Goal: Use online tool/utility

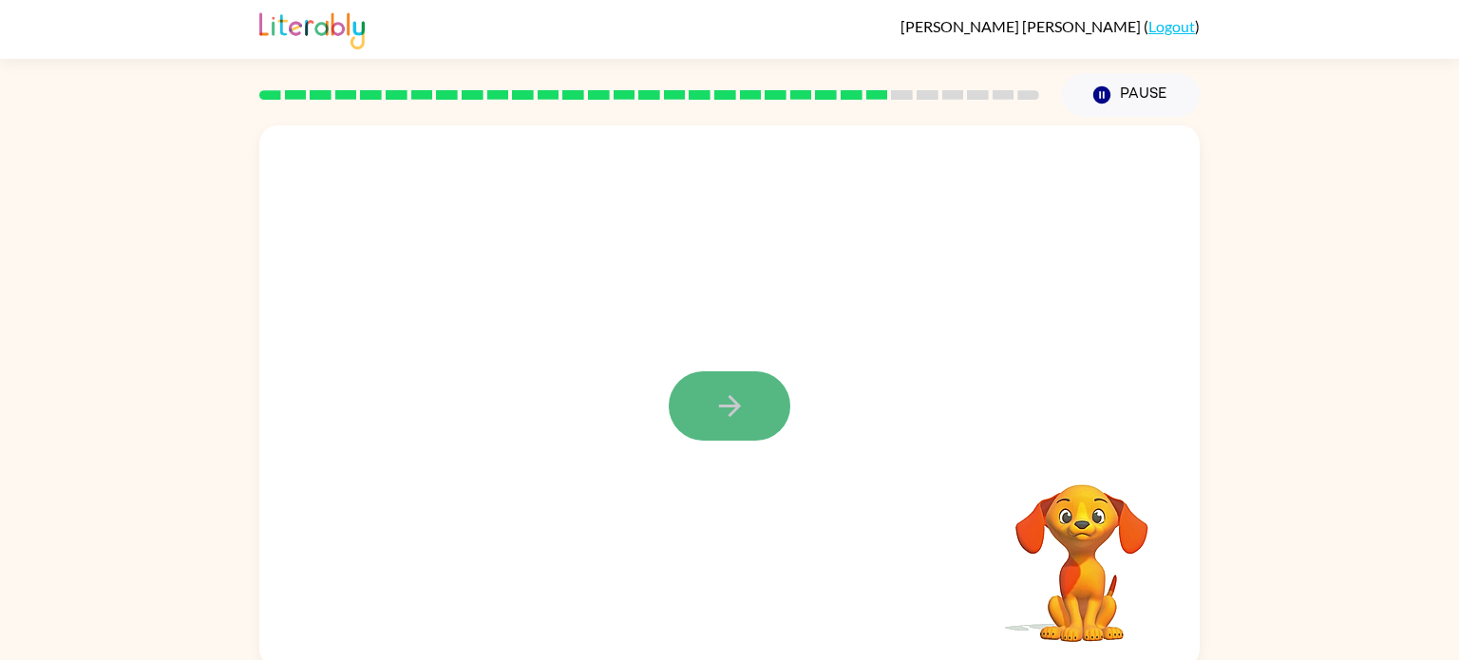
click at [718, 402] on icon "button" at bounding box center [729, 405] width 33 height 33
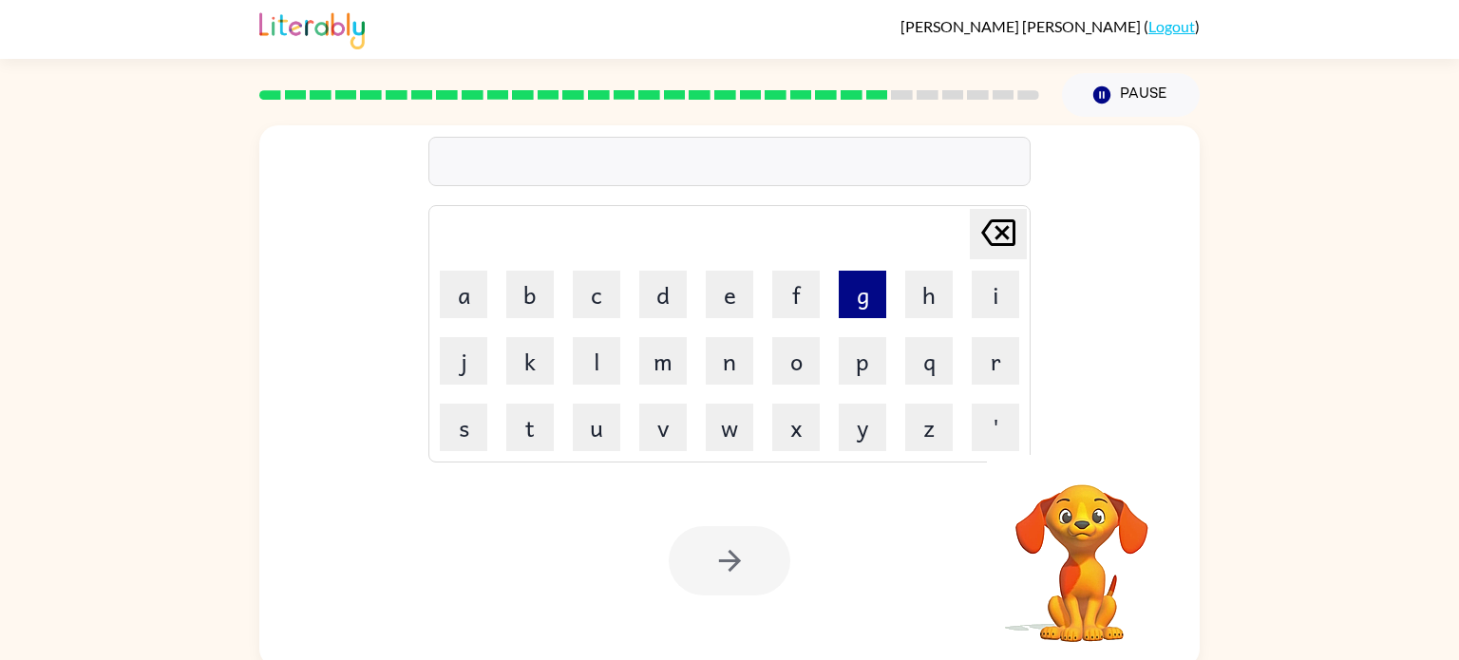
click at [855, 294] on button "g" at bounding box center [862, 294] width 47 height 47
click at [791, 362] on button "o" at bounding box center [795, 360] width 47 height 47
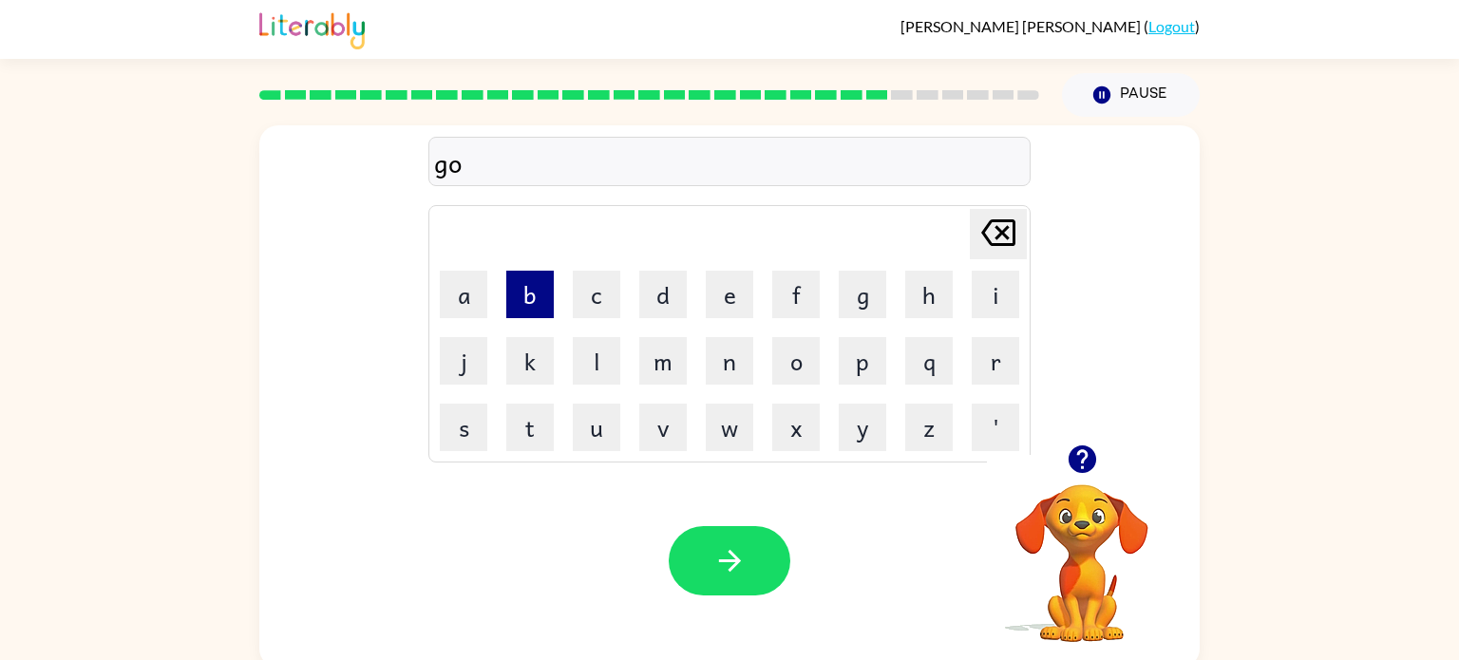
click at [535, 307] on button "b" at bounding box center [529, 294] width 47 height 47
click at [588, 369] on button "l" at bounding box center [596, 360] width 47 height 47
click at [998, 295] on button "i" at bounding box center [995, 294] width 47 height 47
type button "i"
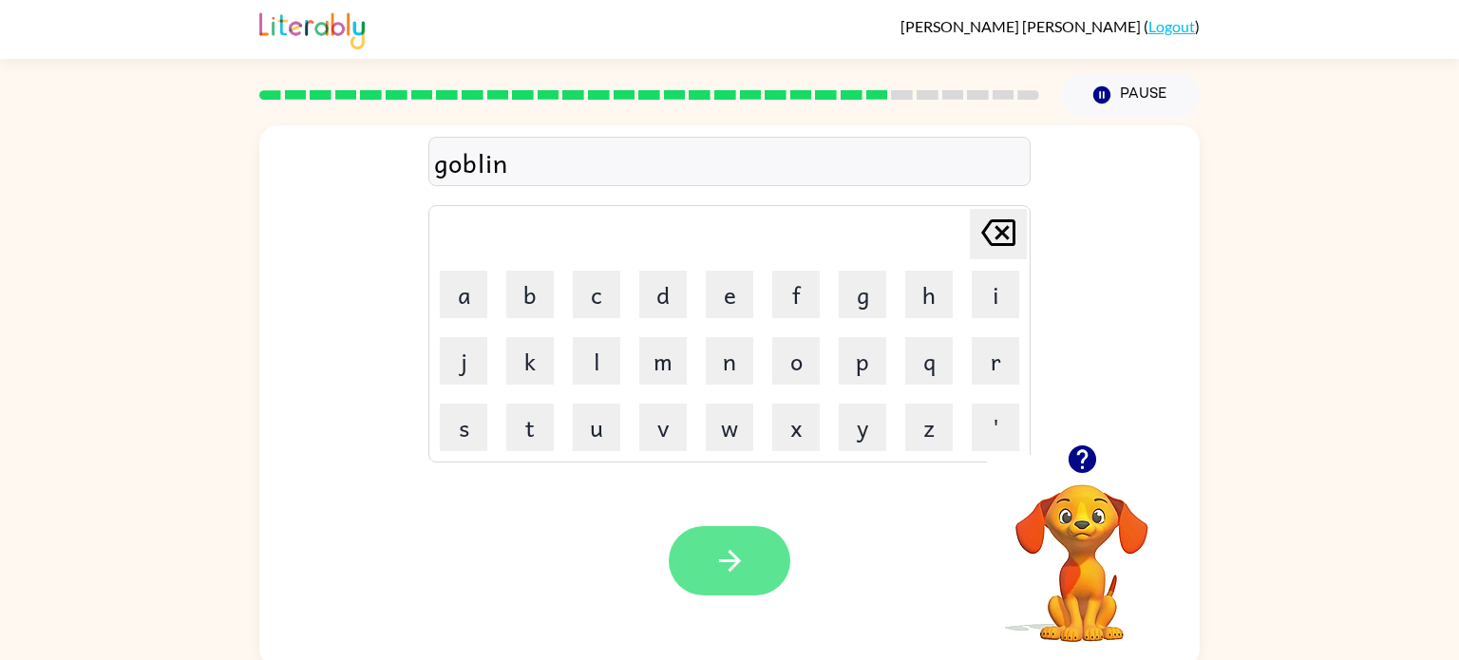
click at [718, 576] on icon "button" at bounding box center [729, 560] width 33 height 33
click at [736, 568] on icon "button" at bounding box center [729, 560] width 33 height 33
click at [725, 548] on icon "button" at bounding box center [729, 560] width 33 height 33
click at [1073, 456] on icon "button" at bounding box center [1082, 459] width 28 height 28
click at [748, 559] on button "button" at bounding box center [730, 560] width 122 height 69
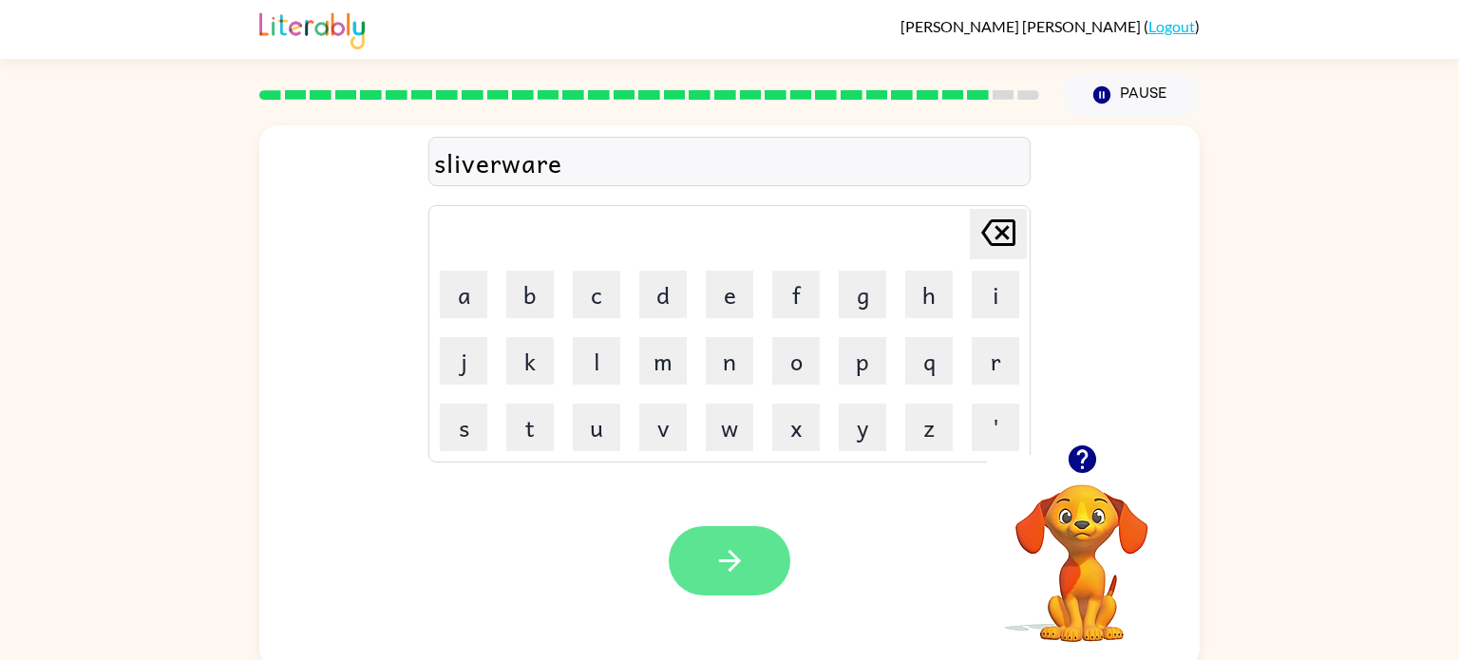
click at [751, 566] on button "button" at bounding box center [730, 560] width 122 height 69
click at [738, 550] on icon "button" at bounding box center [729, 560] width 33 height 33
